Goal: Task Accomplishment & Management: Manage account settings

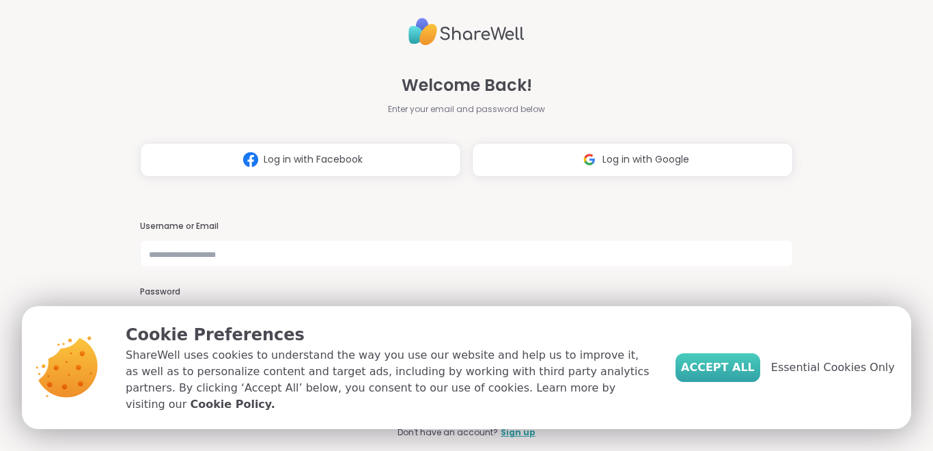
click at [728, 374] on span "Accept All" at bounding box center [718, 367] width 74 height 16
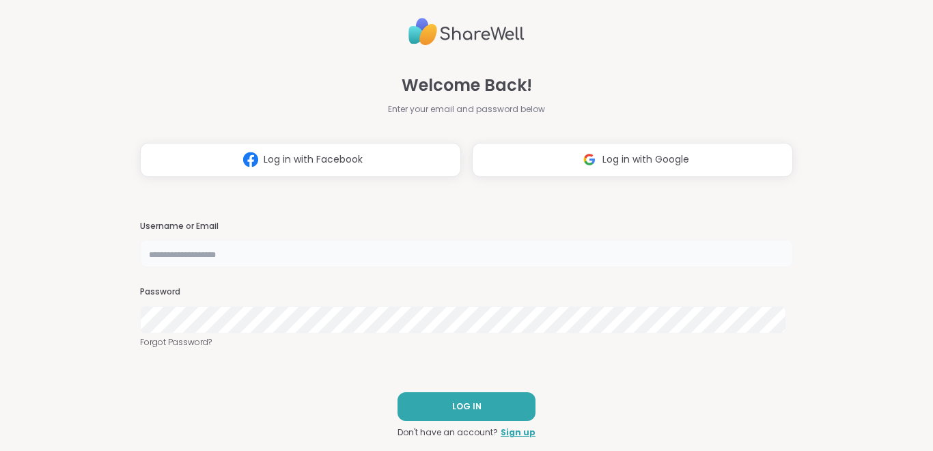
click at [481, 255] on input "text" at bounding box center [466, 253] width 653 height 27
type input "**********"
click at [458, 407] on span "LOG IN" at bounding box center [466, 406] width 29 height 12
